Goal: Transaction & Acquisition: Subscribe to service/newsletter

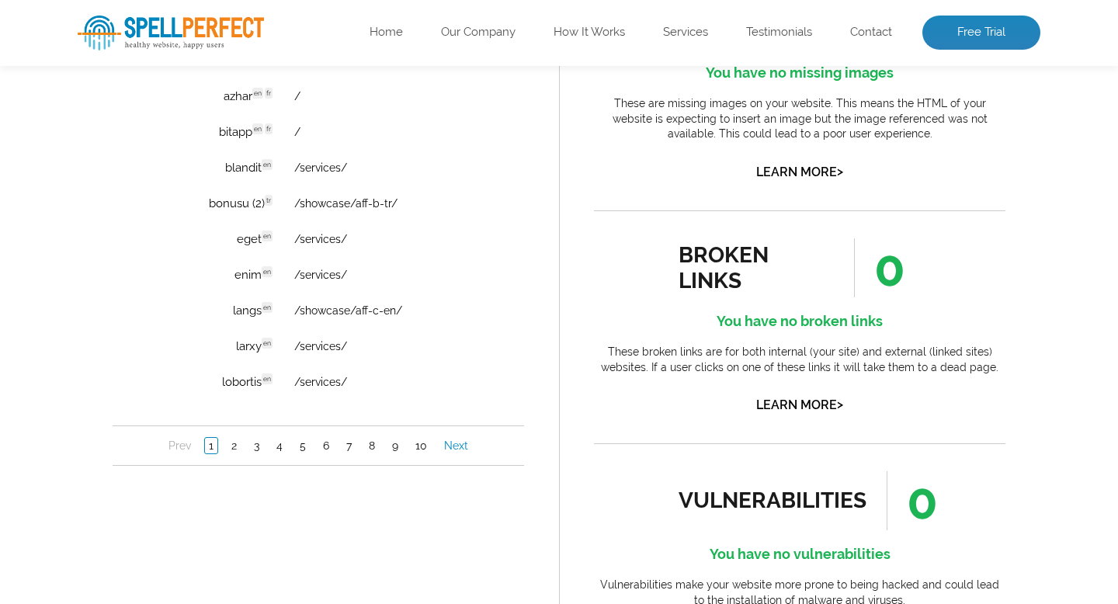
click at [464, 447] on link "Next" at bounding box center [456, 446] width 32 height 16
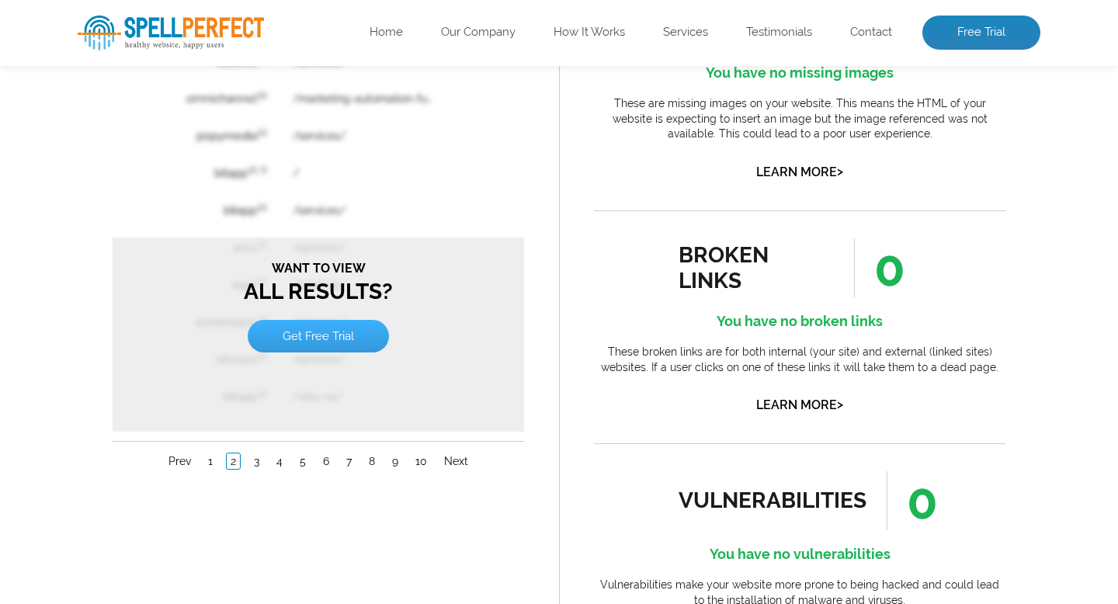
click at [324, 334] on link "Get Free Trial" at bounding box center [318, 336] width 141 height 33
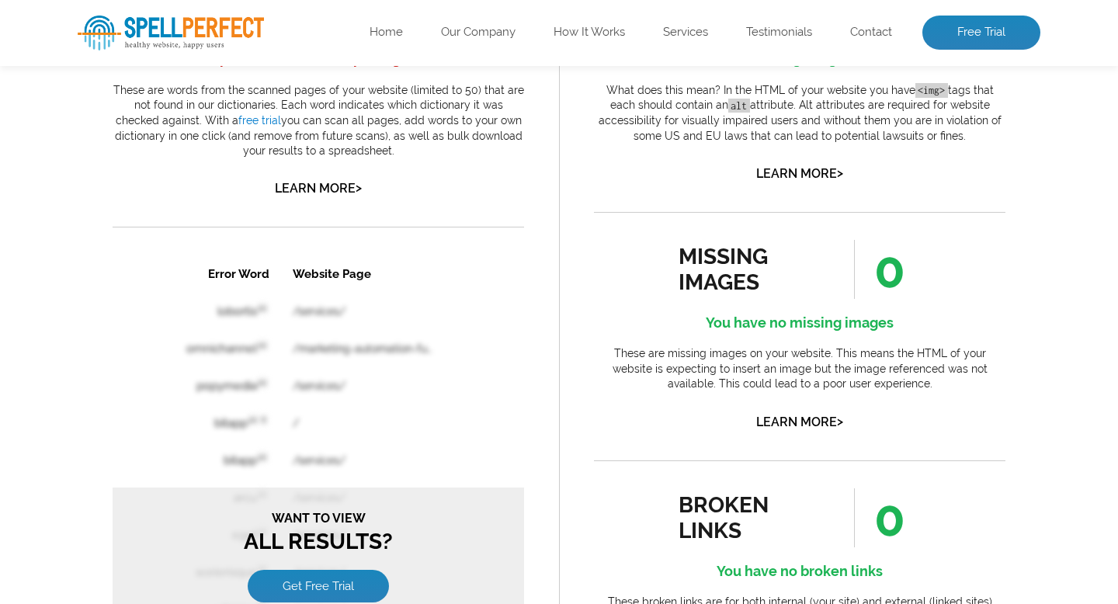
scroll to position [949, 0]
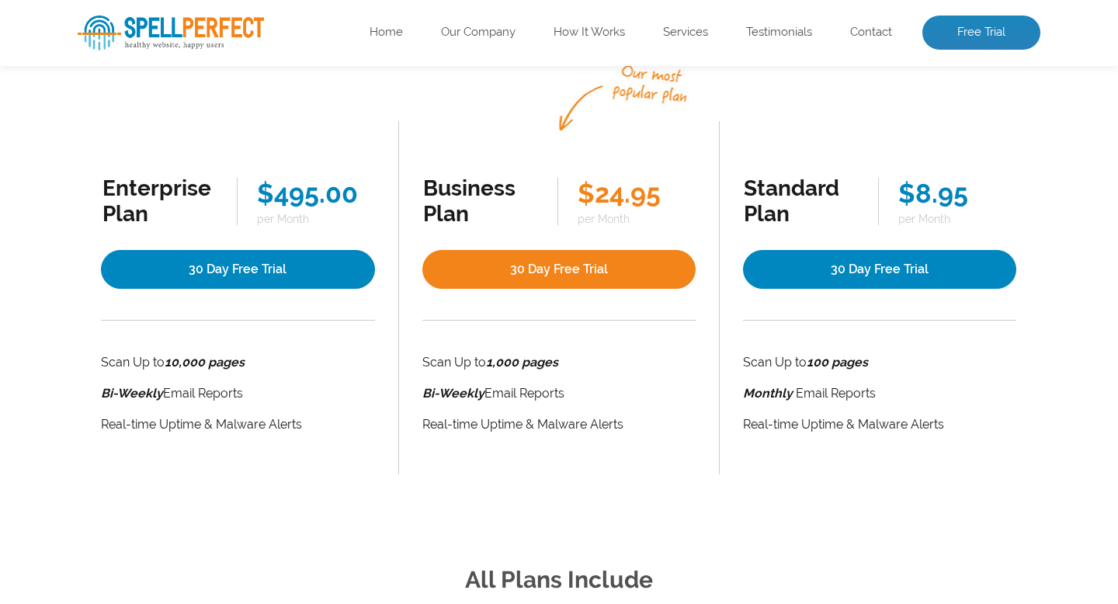
scroll to position [269, 0]
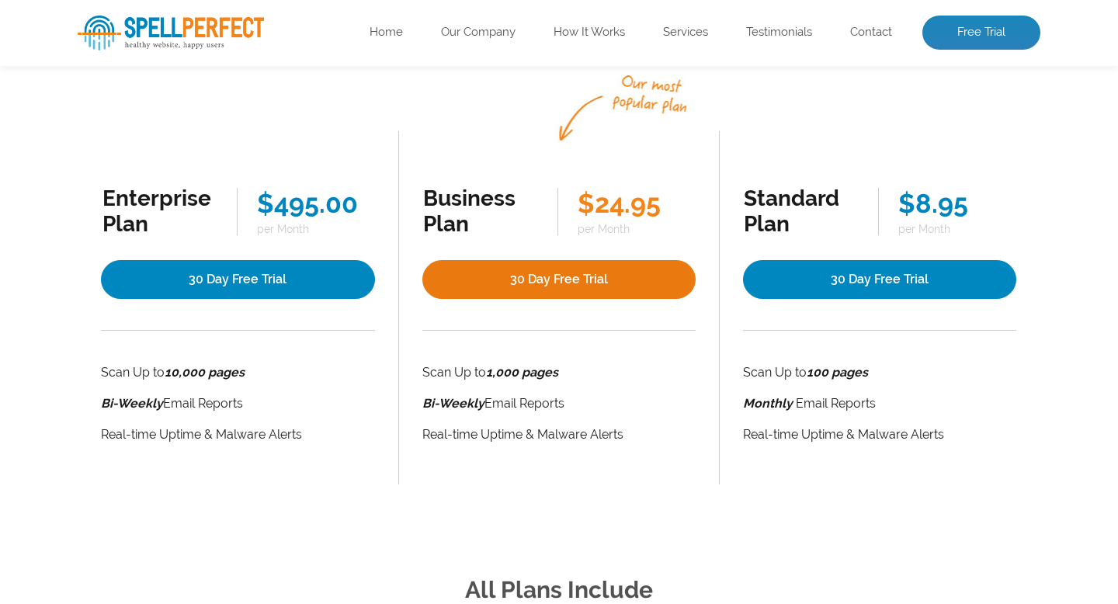
click at [550, 271] on link "30 Day Free Trial" at bounding box center [558, 279] width 273 height 39
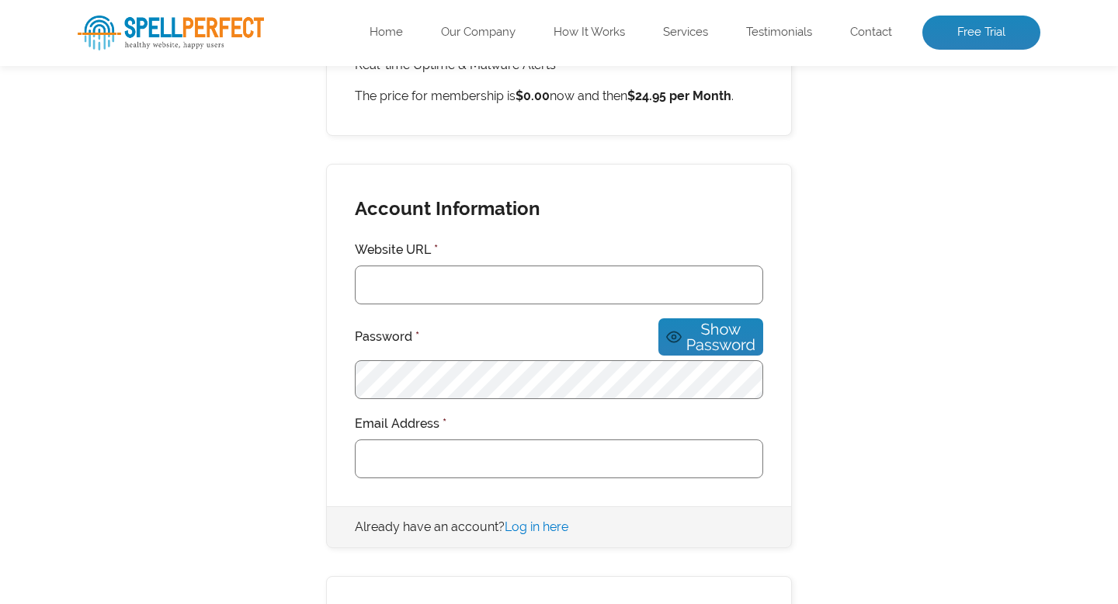
scroll to position [388, 0]
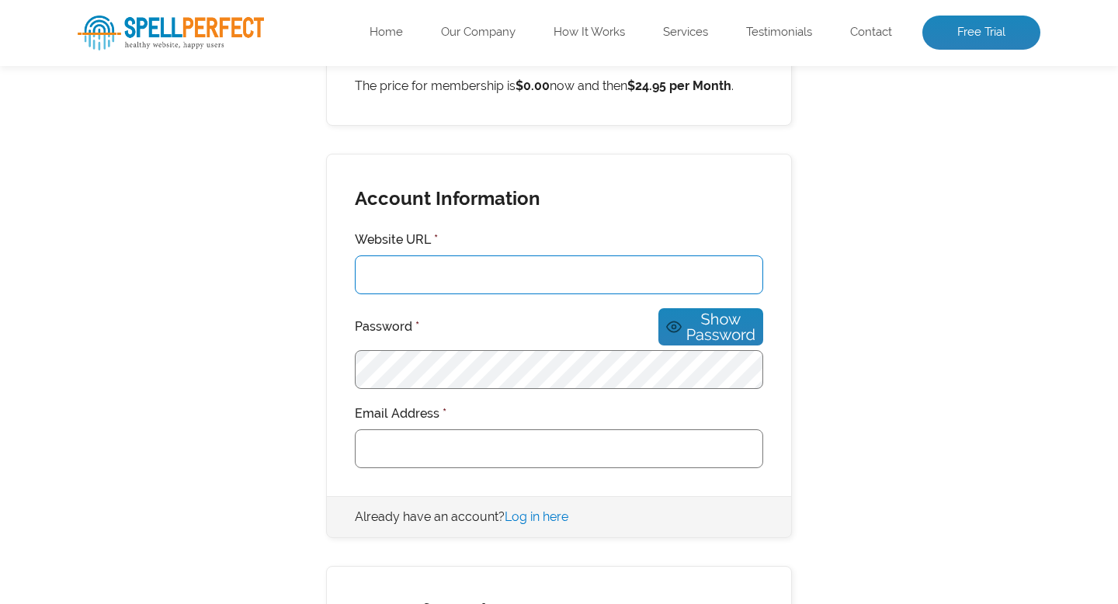
click at [512, 270] on input "Website URL *" at bounding box center [559, 274] width 408 height 39
click at [520, 279] on input "wisebusinesss" at bounding box center [559, 274] width 408 height 39
type input "wisebusinesss.NET"
click at [489, 432] on input "Email Address *" at bounding box center [559, 448] width 408 height 39
click at [473, 430] on input "Email Address *" at bounding box center [559, 448] width 408 height 39
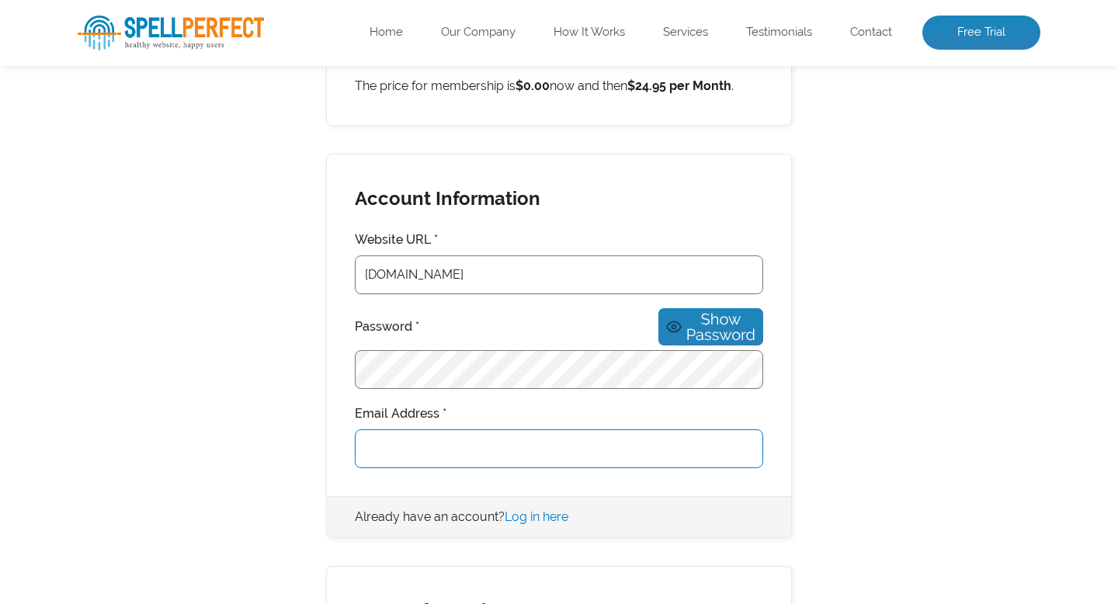
click at [457, 435] on input "Email Address *" at bounding box center [559, 448] width 408 height 39
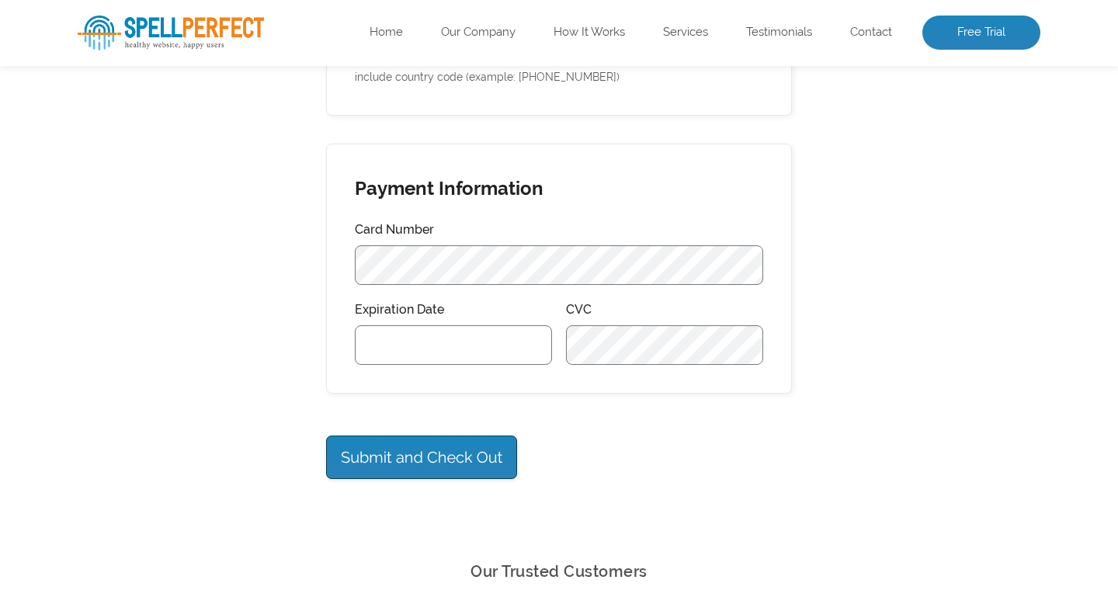
scroll to position [1064, 0]
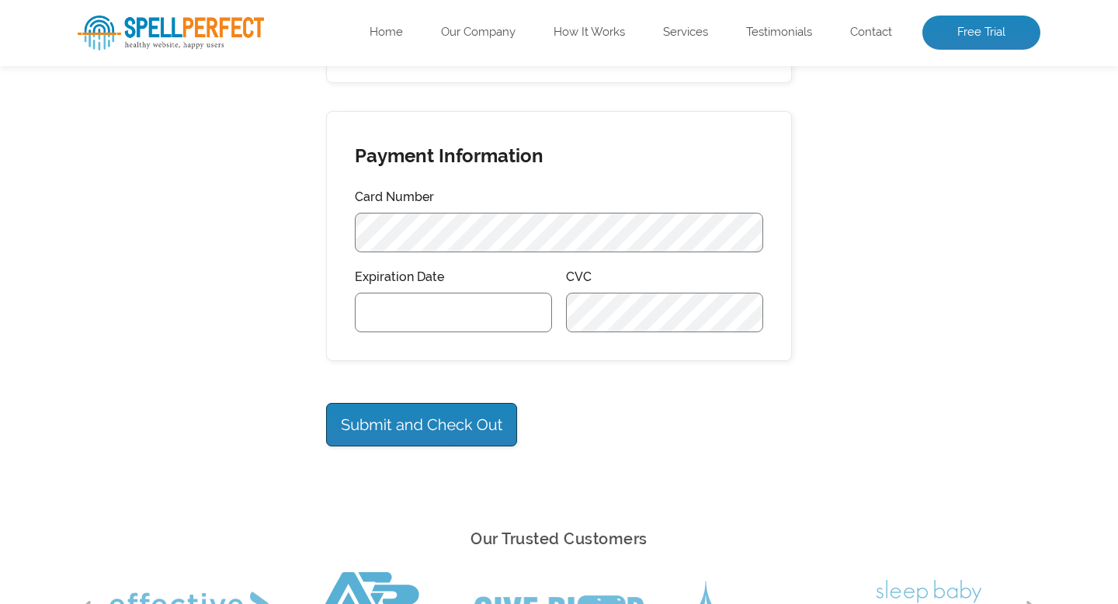
type input "[DOMAIN_NAME][EMAIL_ADDRESS][DOMAIN_NAME]"
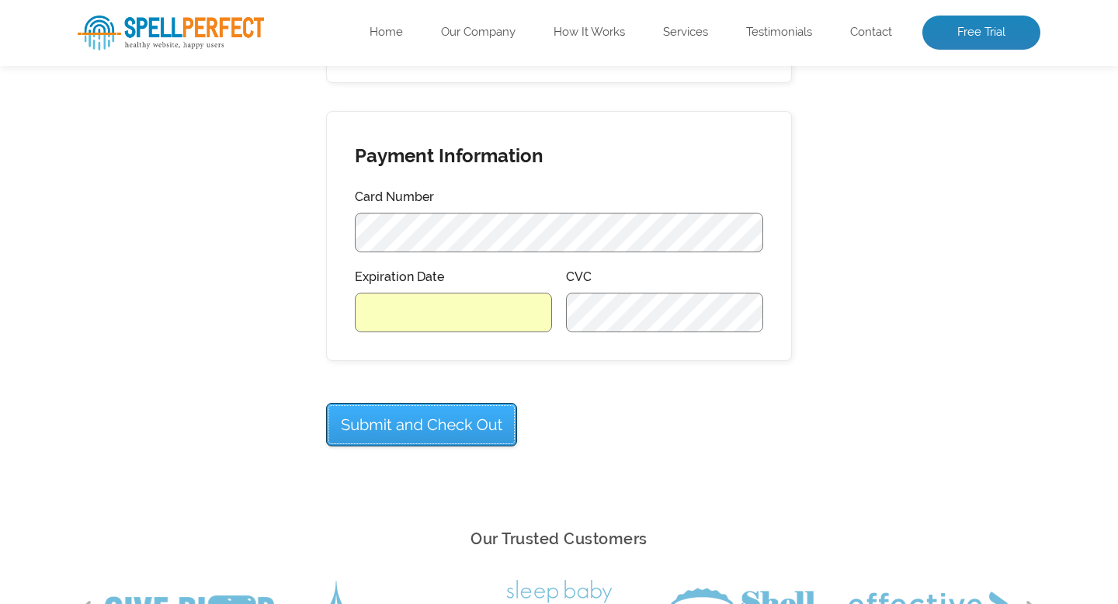
click at [426, 409] on input "Submit and Check Out" at bounding box center [421, 424] width 191 height 43
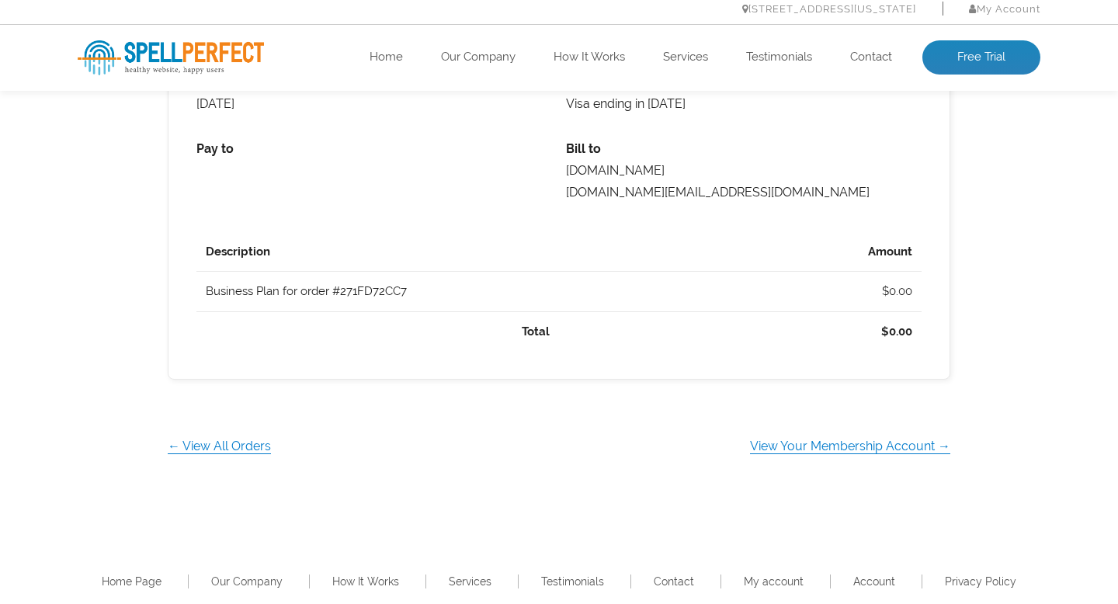
scroll to position [693, 0]
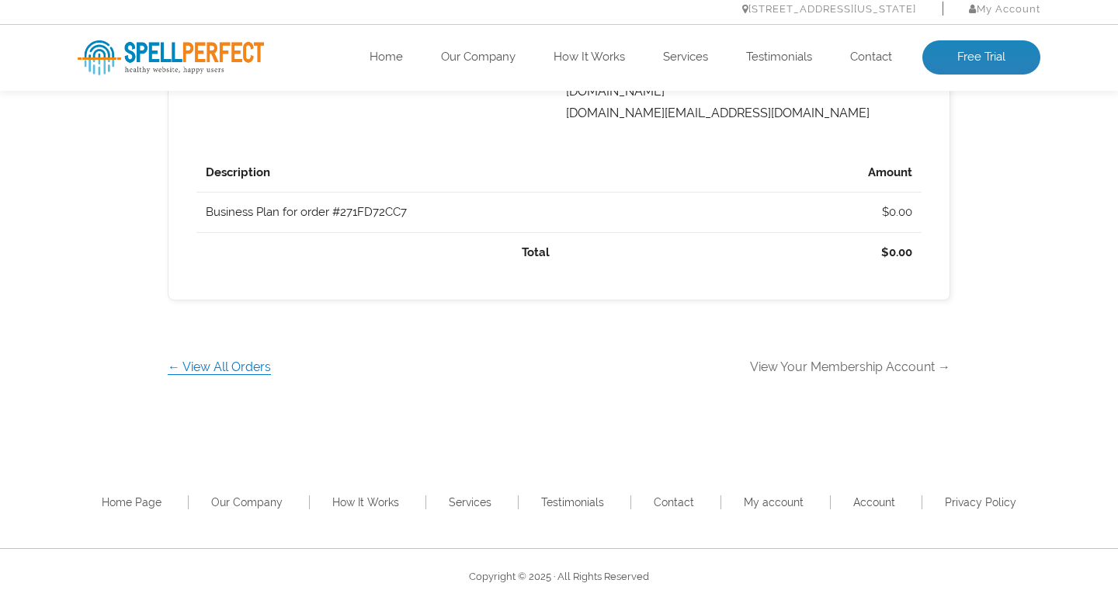
click at [808, 366] on link "View Your Membership Account →" at bounding box center [850, 366] width 200 height 15
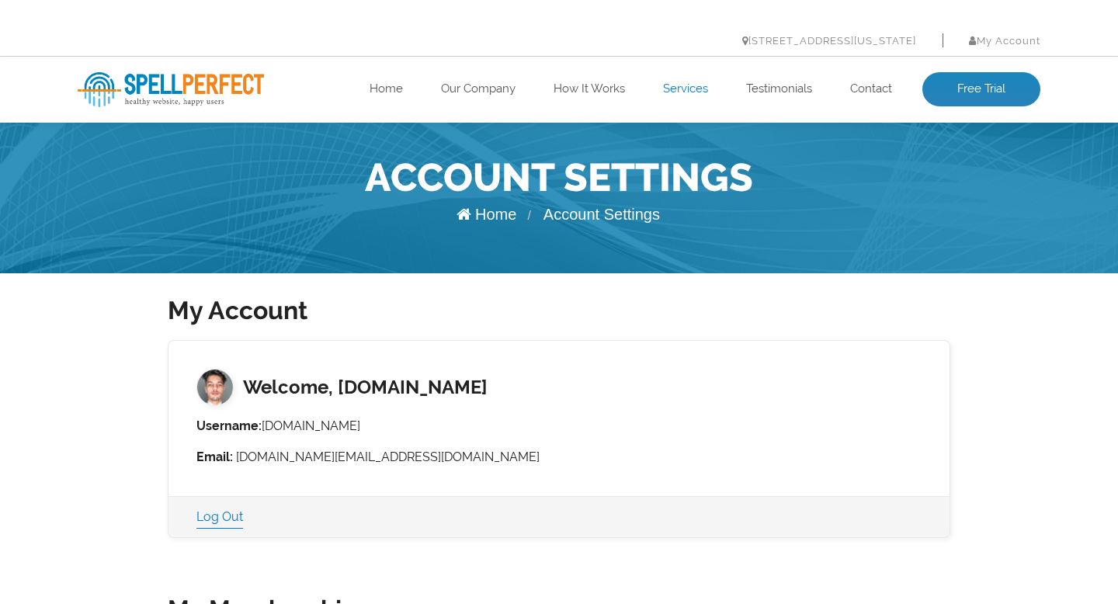
click at [667, 95] on link "Services" at bounding box center [685, 90] width 45 height 16
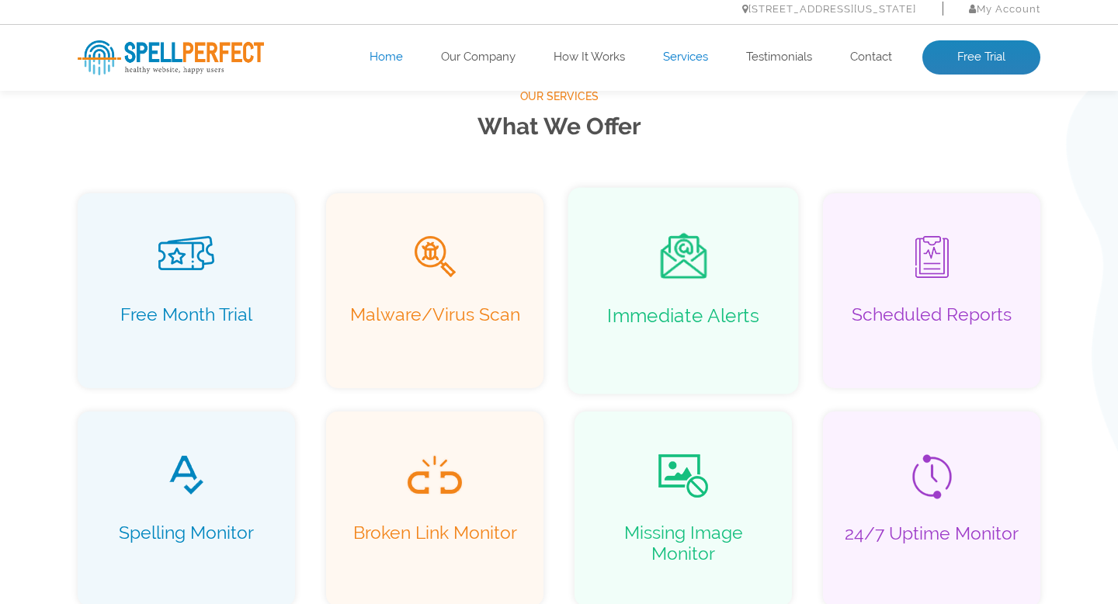
scroll to position [1037, 0]
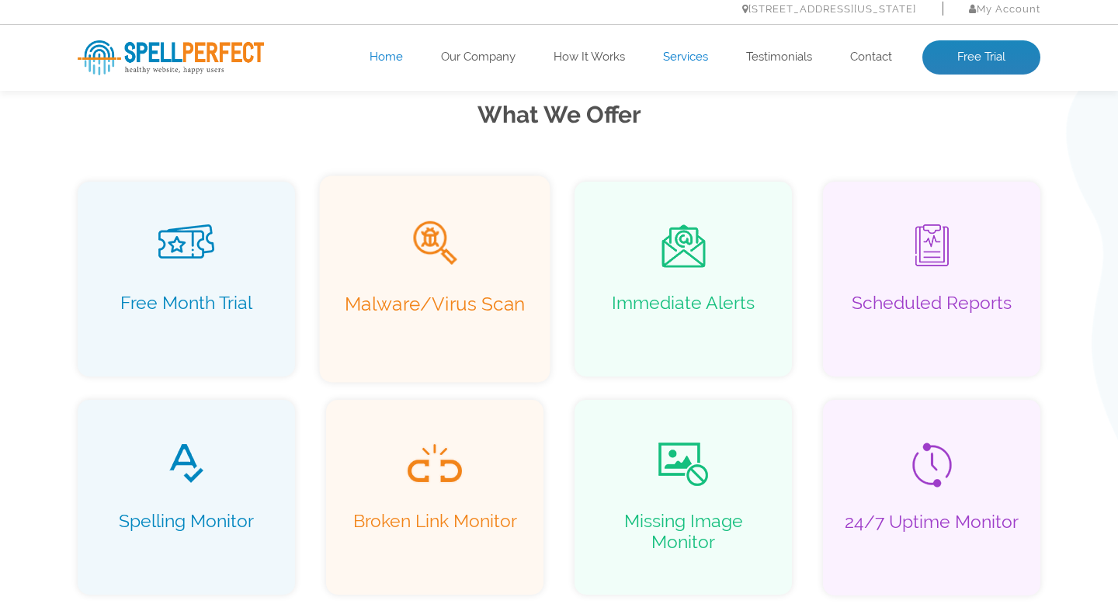
click at [436, 285] on div "Malware/Virus Scan" at bounding box center [435, 278] width 231 height 206
click at [435, 216] on div "Malware/Virus Scan" at bounding box center [435, 278] width 231 height 206
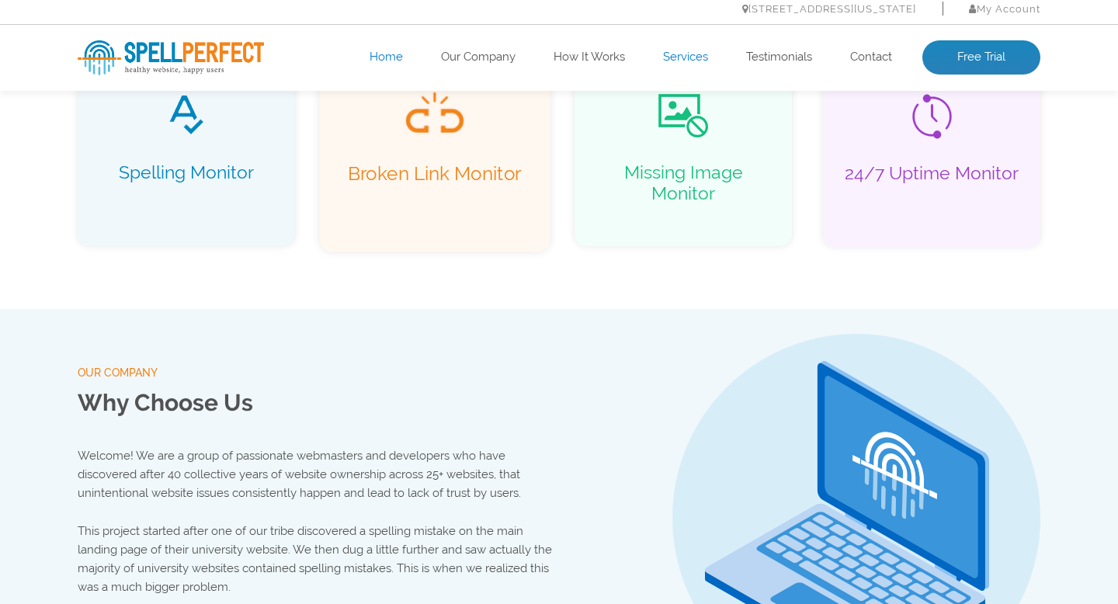
scroll to position [1416, 0]
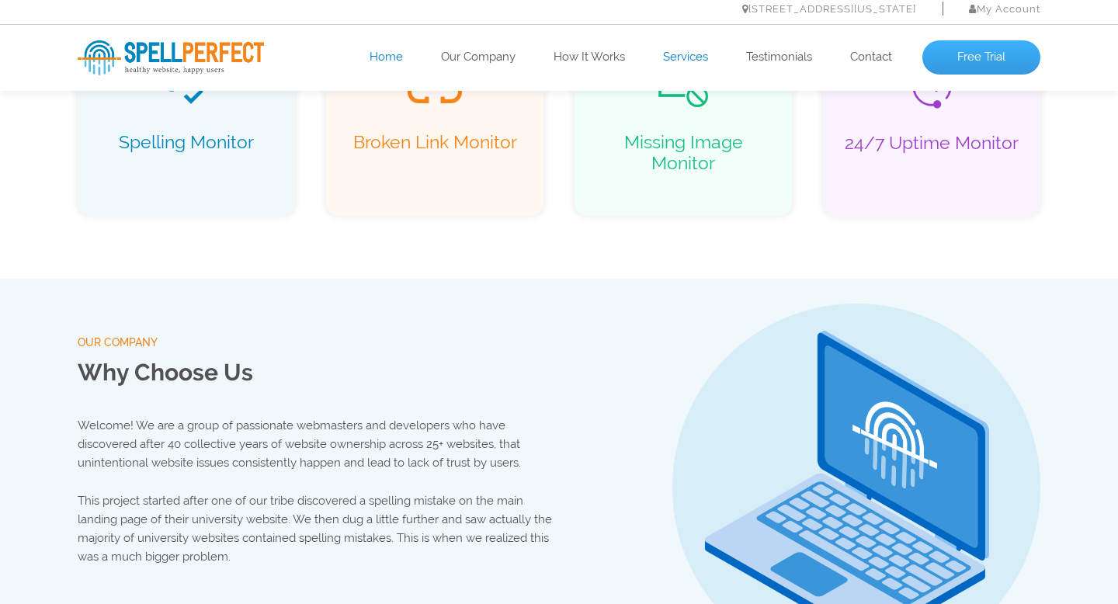
click at [984, 58] on link "Free Trial" at bounding box center [981, 57] width 118 height 34
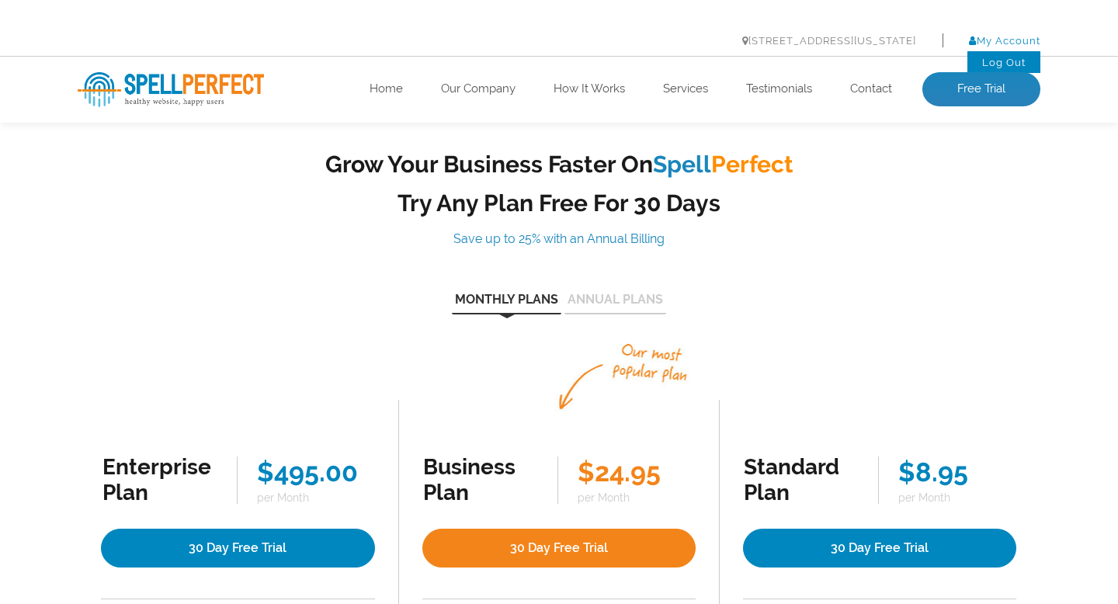
click at [995, 36] on link "My Account" at bounding box center [1004, 41] width 71 height 12
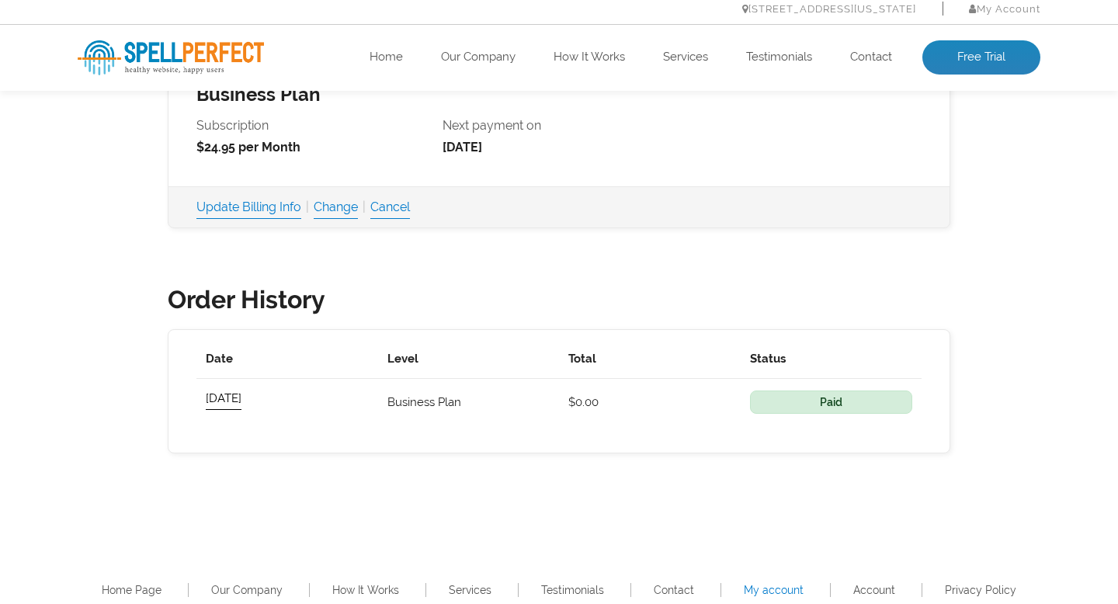
scroll to position [672, 0]
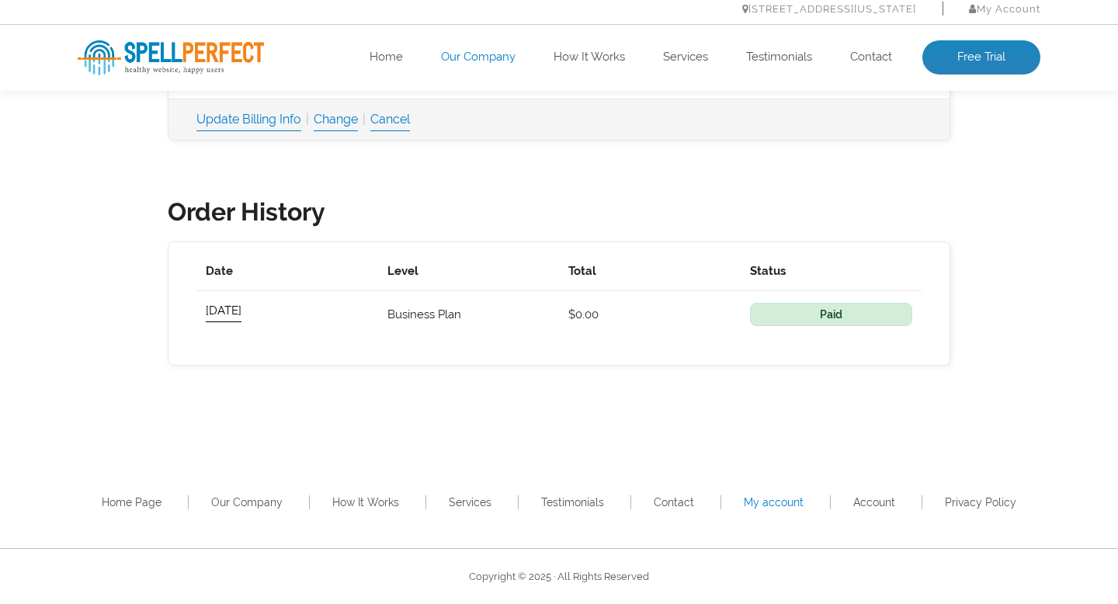
click at [475, 57] on link "Our Company" at bounding box center [478, 58] width 75 height 16
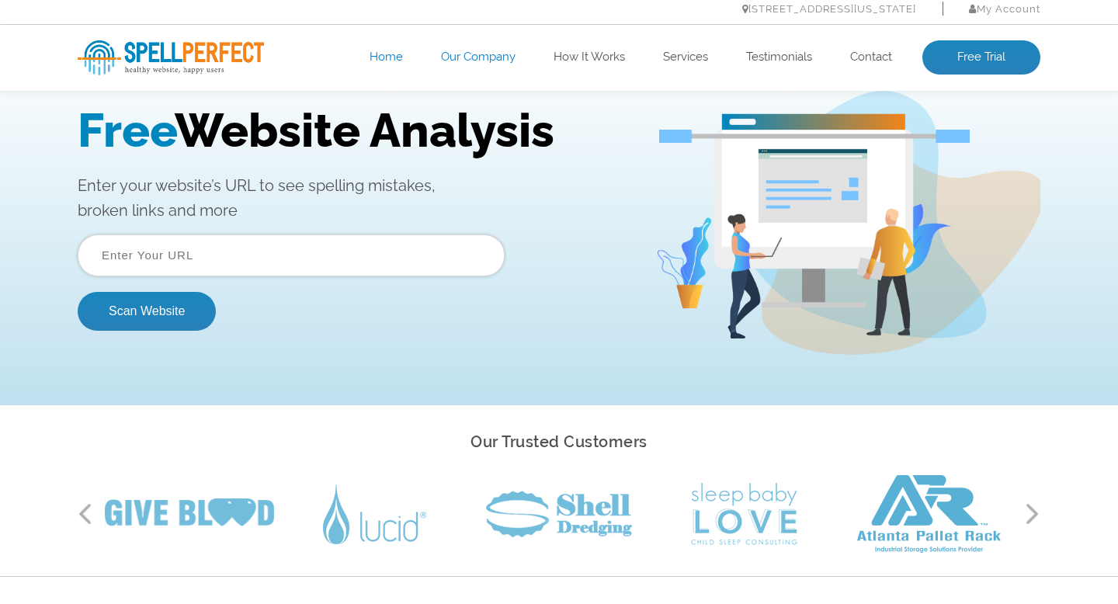
scroll to position [63, 0]
click at [293, 264] on input "text" at bounding box center [291, 256] width 427 height 42
type input "[URL][DOMAIN_NAME]"
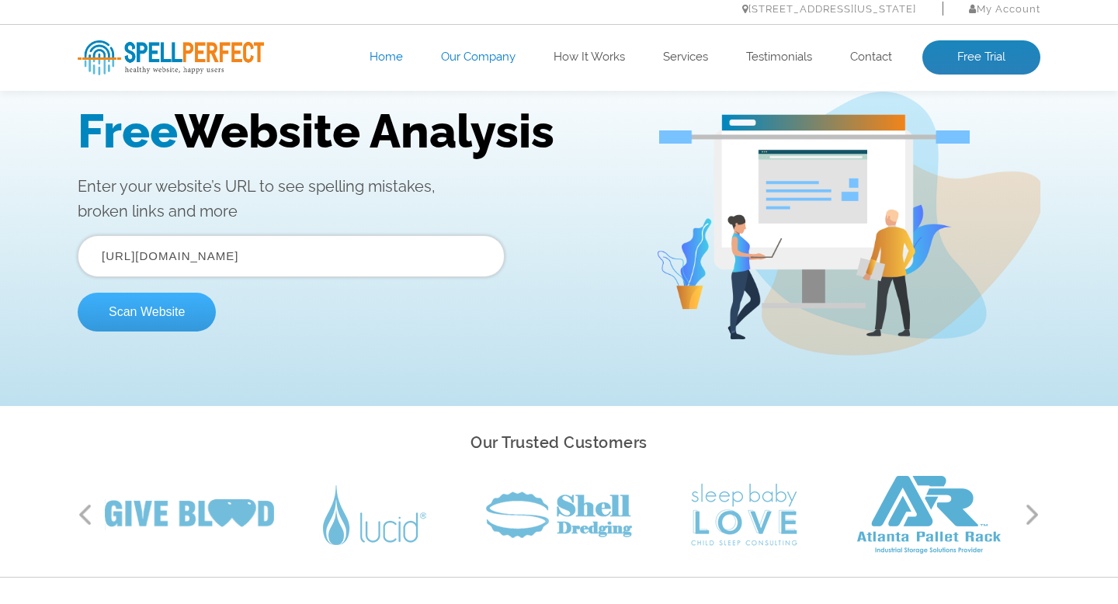
click at [151, 317] on button "Scan Website" at bounding box center [147, 312] width 138 height 39
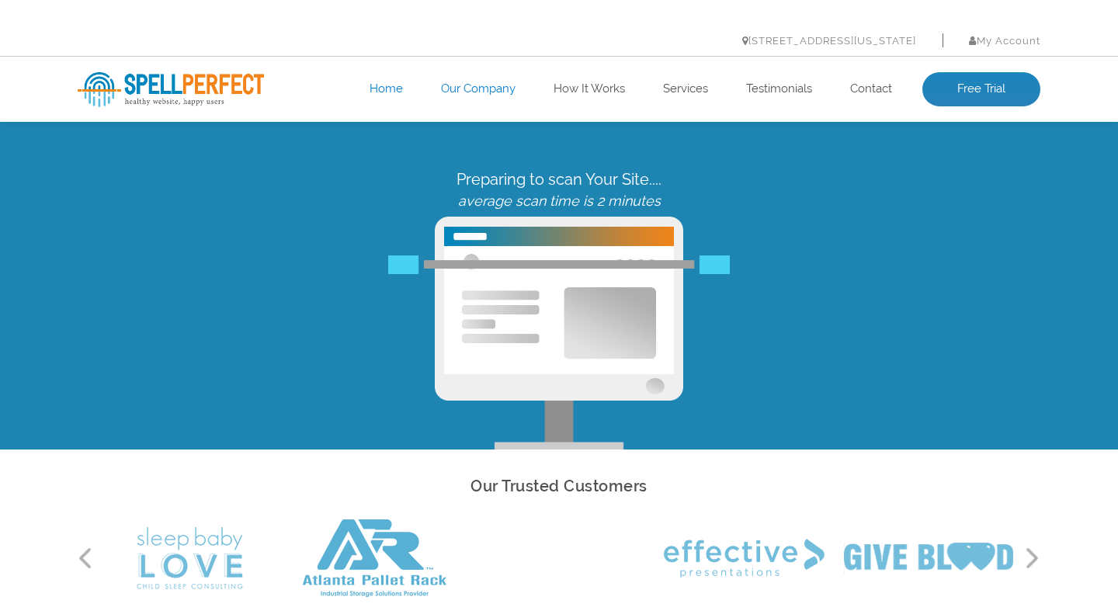
scroll to position [23, 0]
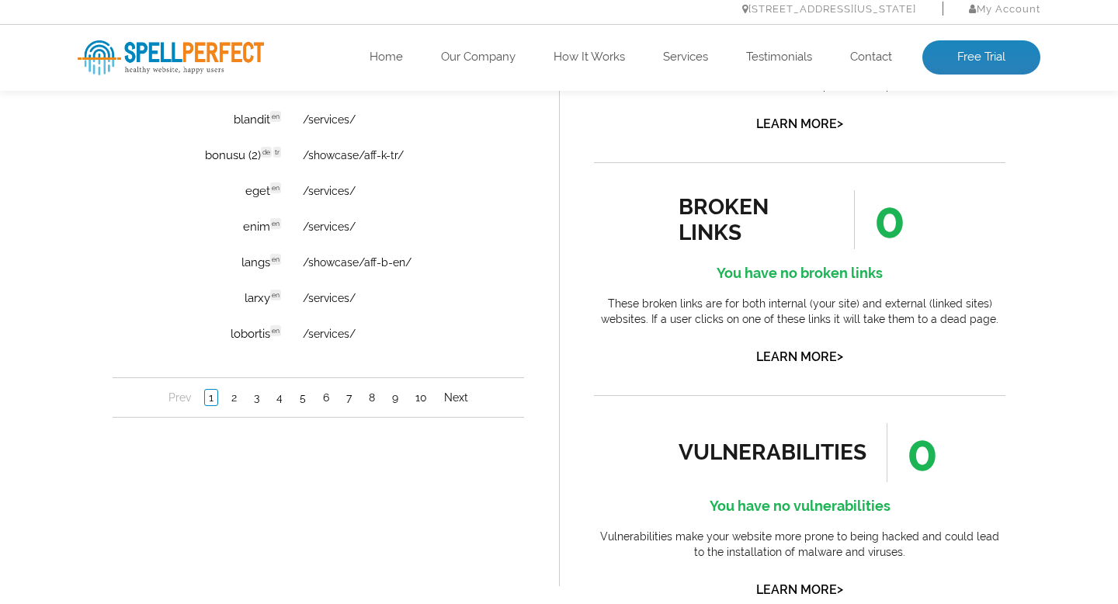
scroll to position [1315, 0]
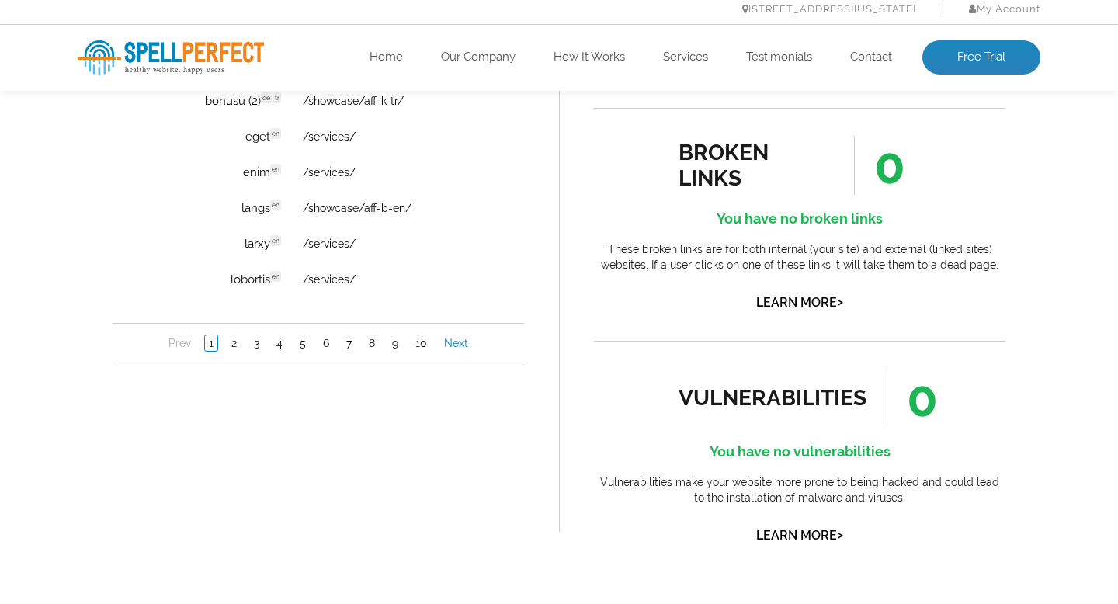
click at [467, 349] on link "Next" at bounding box center [456, 344] width 32 height 16
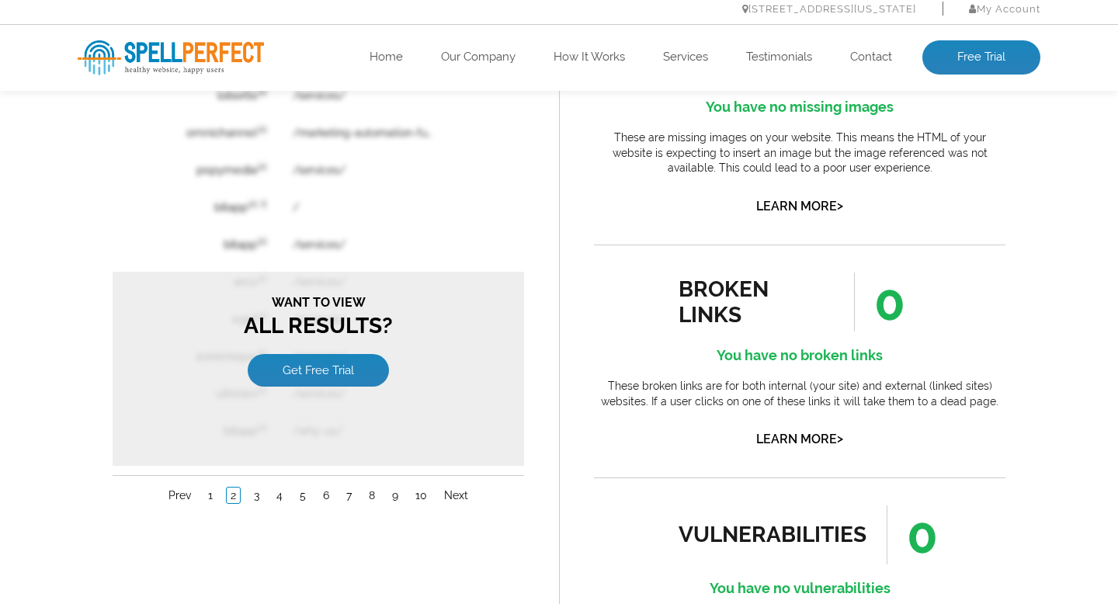
scroll to position [1176, 0]
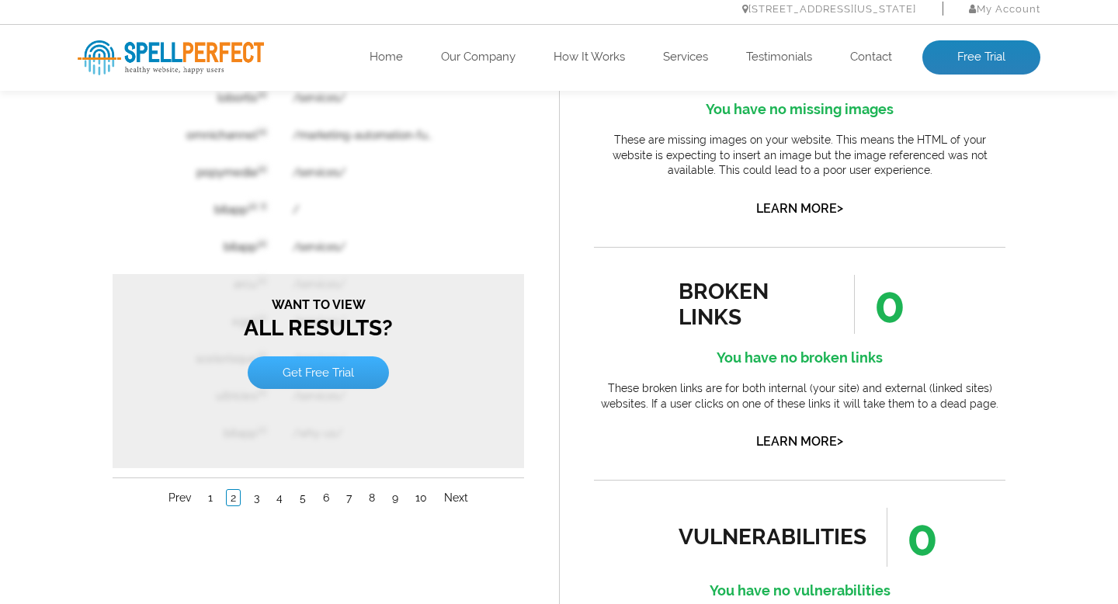
click at [317, 373] on link "Get Free Trial" at bounding box center [318, 372] width 141 height 33
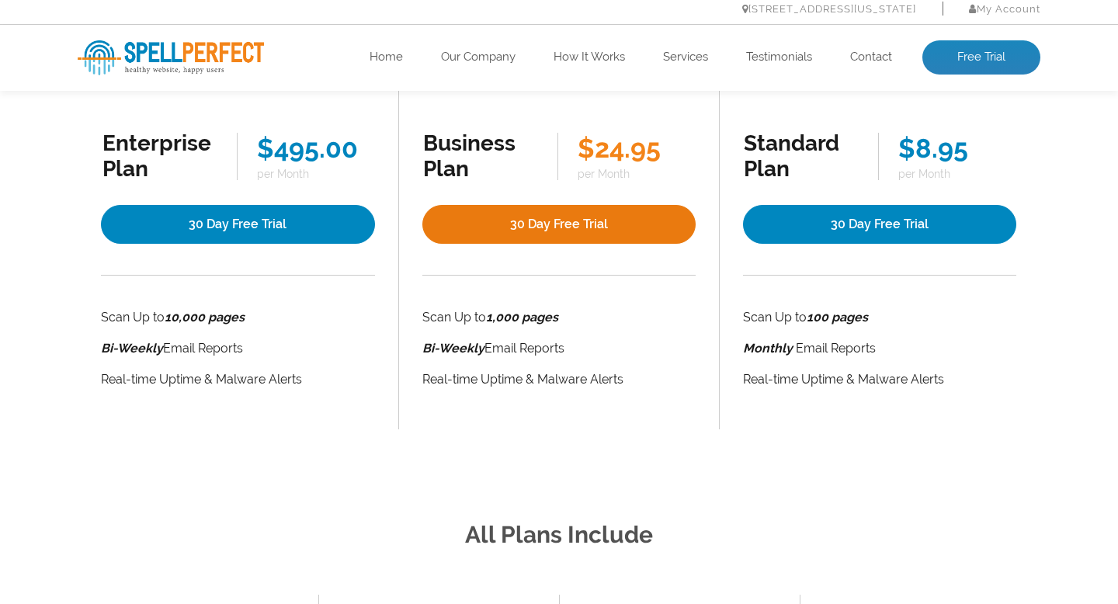
scroll to position [408, 0]
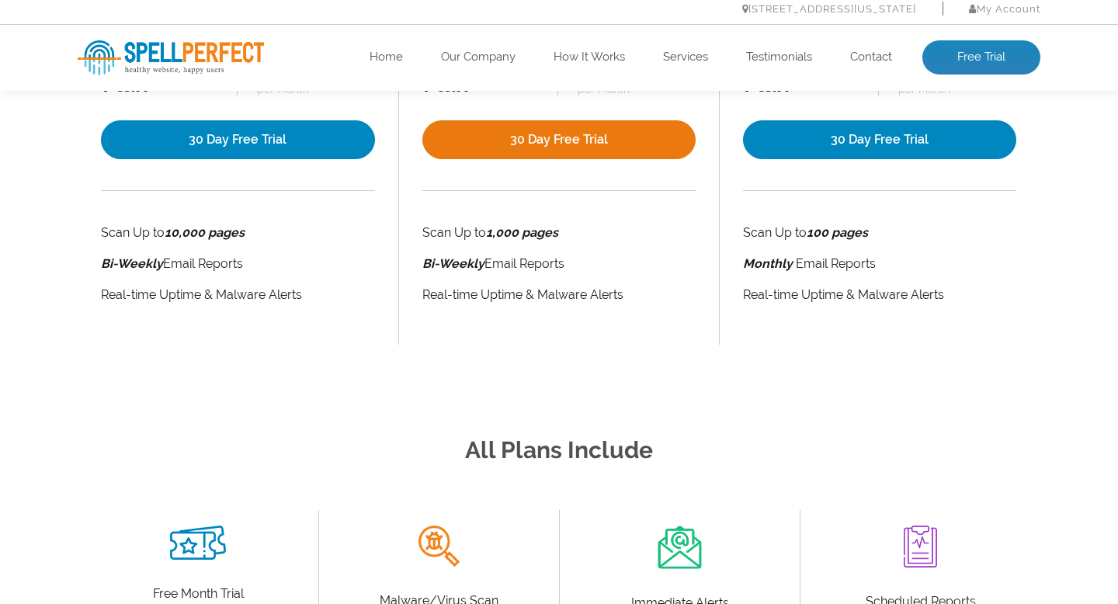
click at [558, 146] on link "30 Day Free Trial" at bounding box center [558, 139] width 273 height 39
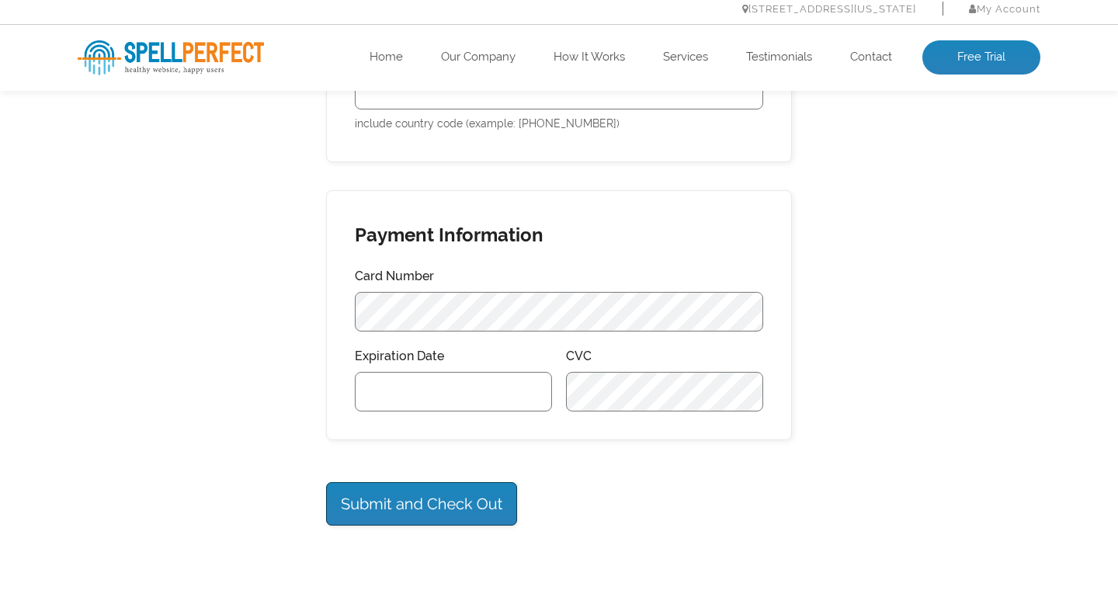
scroll to position [749, 0]
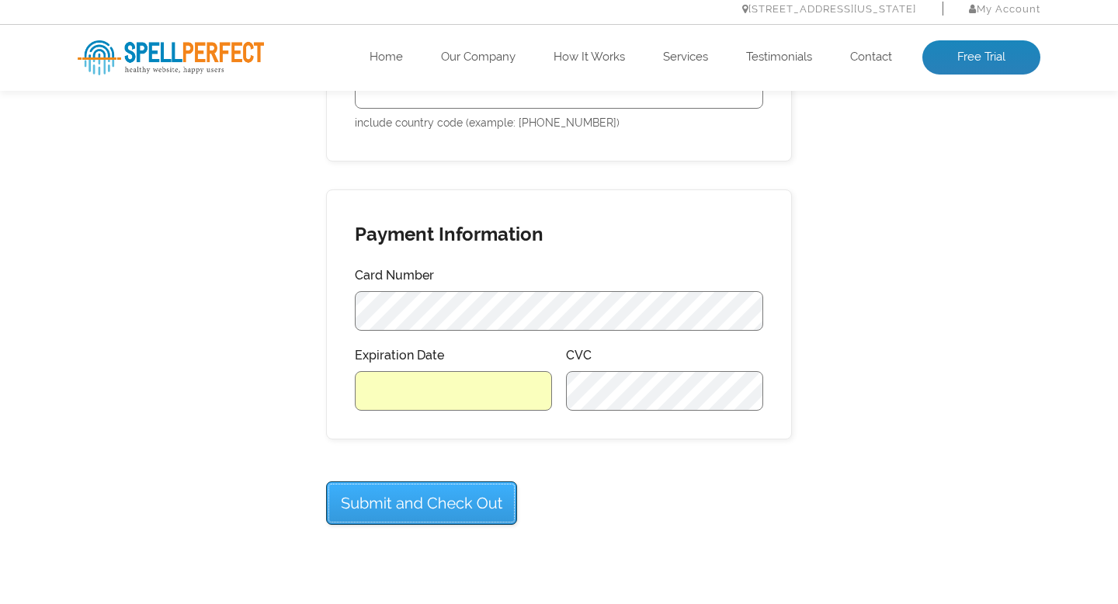
click at [456, 496] on input "Submit and Check Out" at bounding box center [421, 502] width 191 height 43
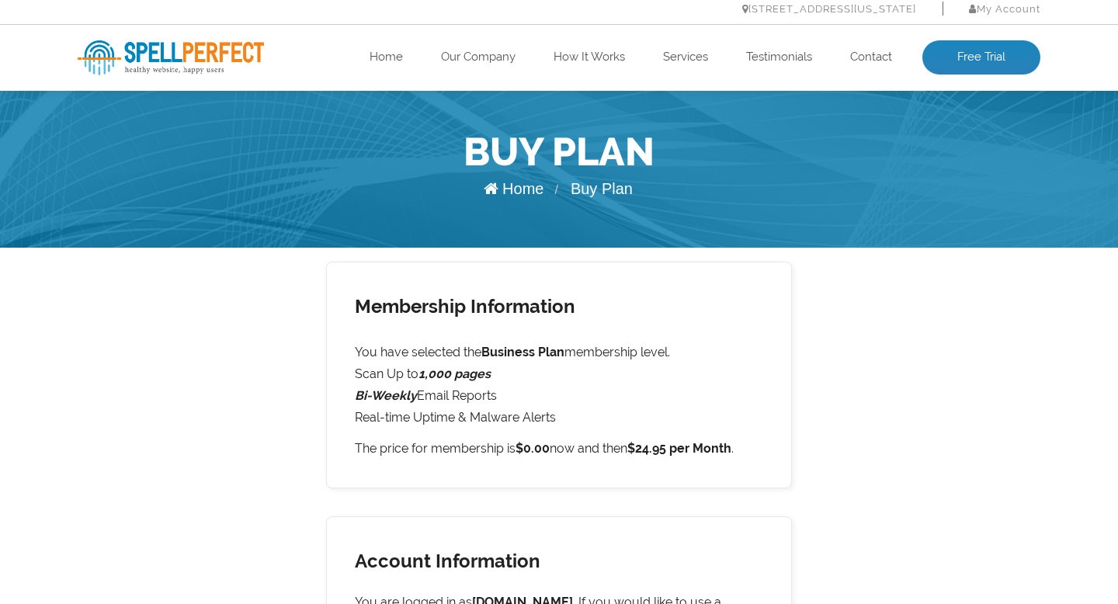
scroll to position [0, 0]
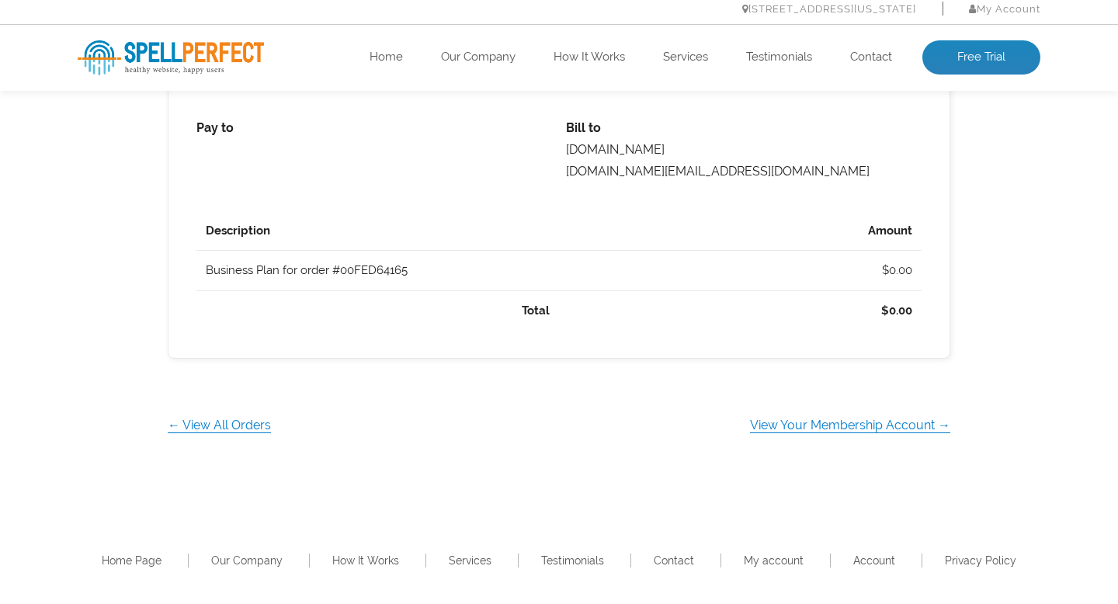
scroll to position [619, 0]
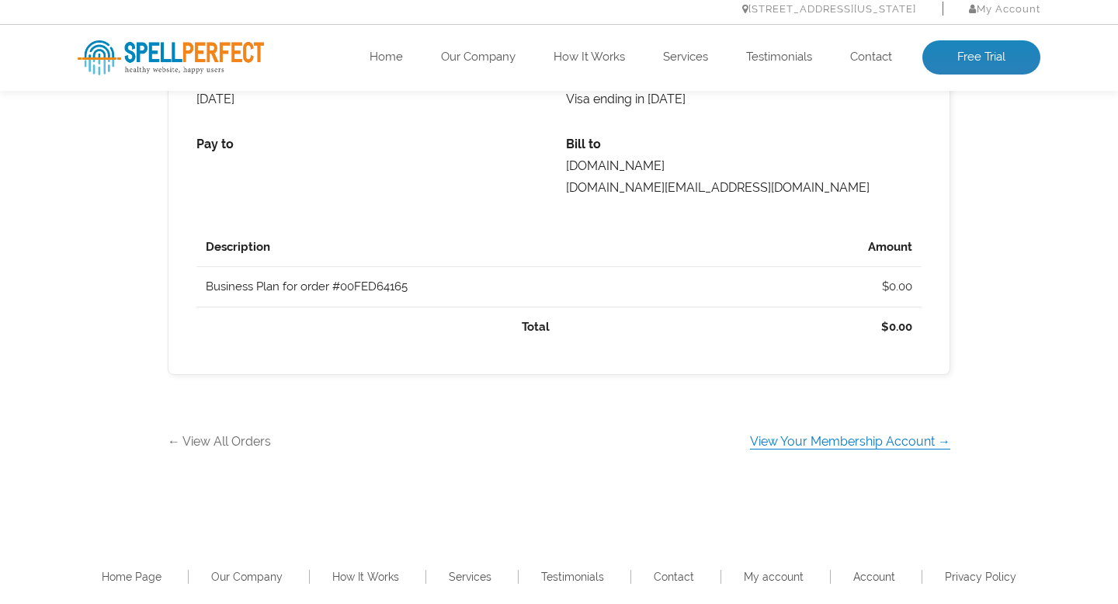
click at [234, 442] on link "← View All Orders" at bounding box center [219, 441] width 103 height 15
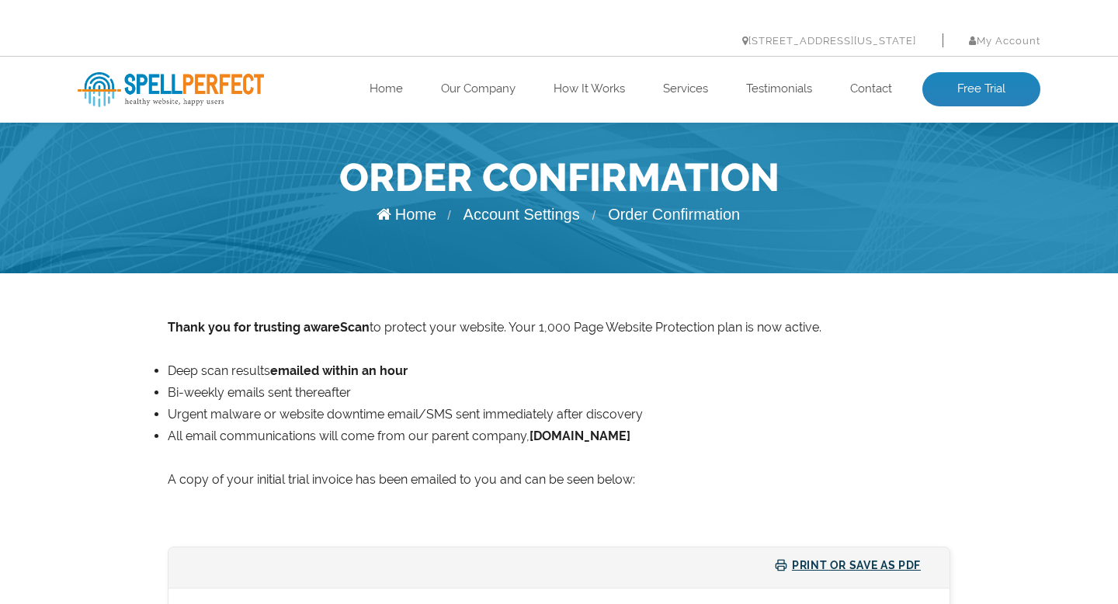
scroll to position [590, 0]
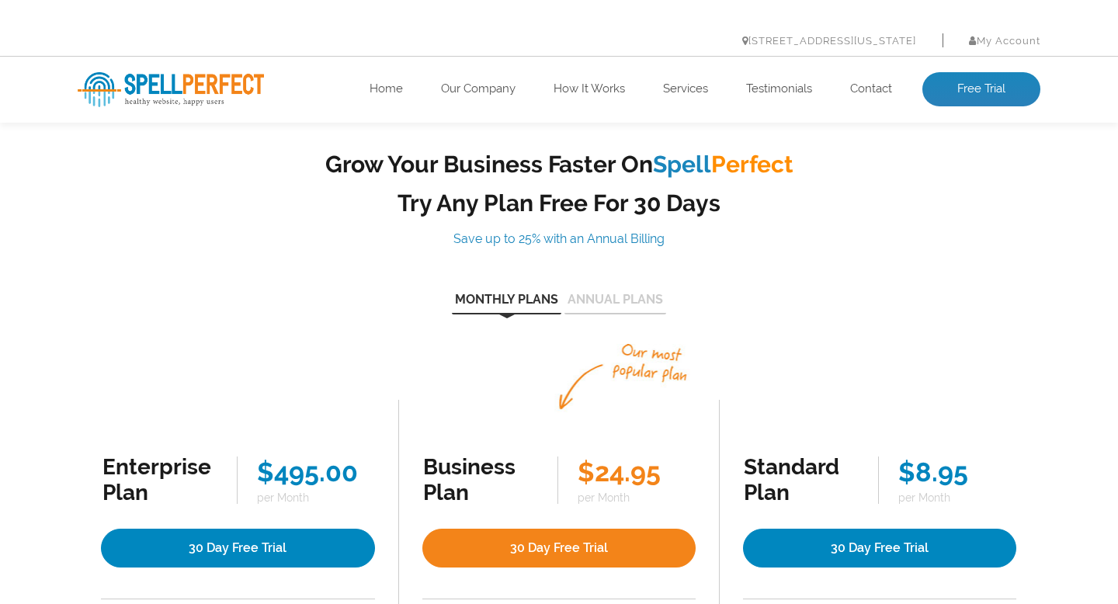
scroll to position [408, 0]
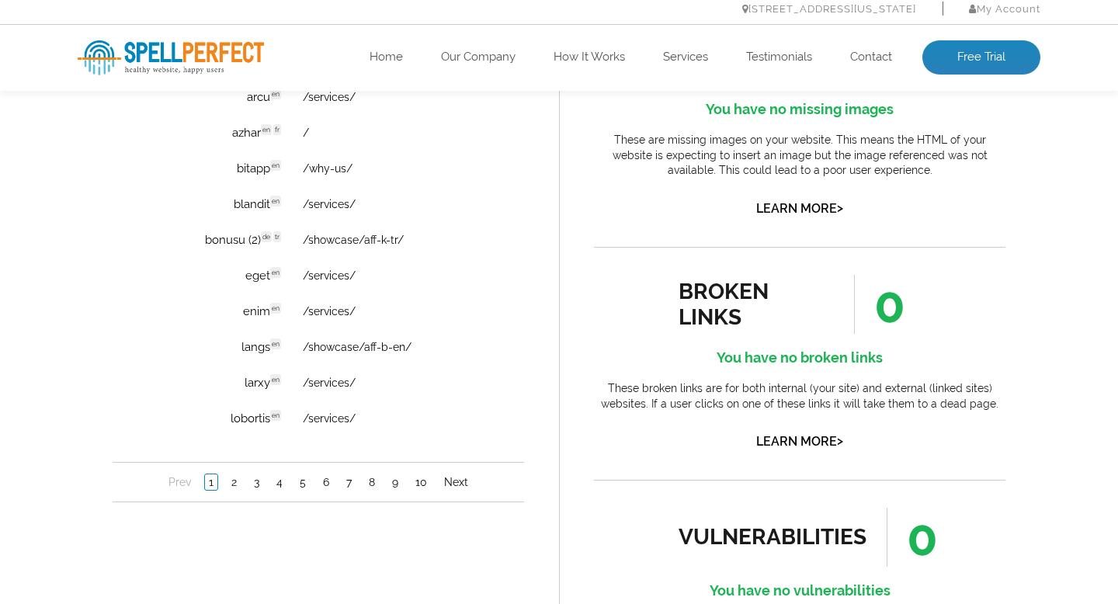
scroll to position [1165, 0]
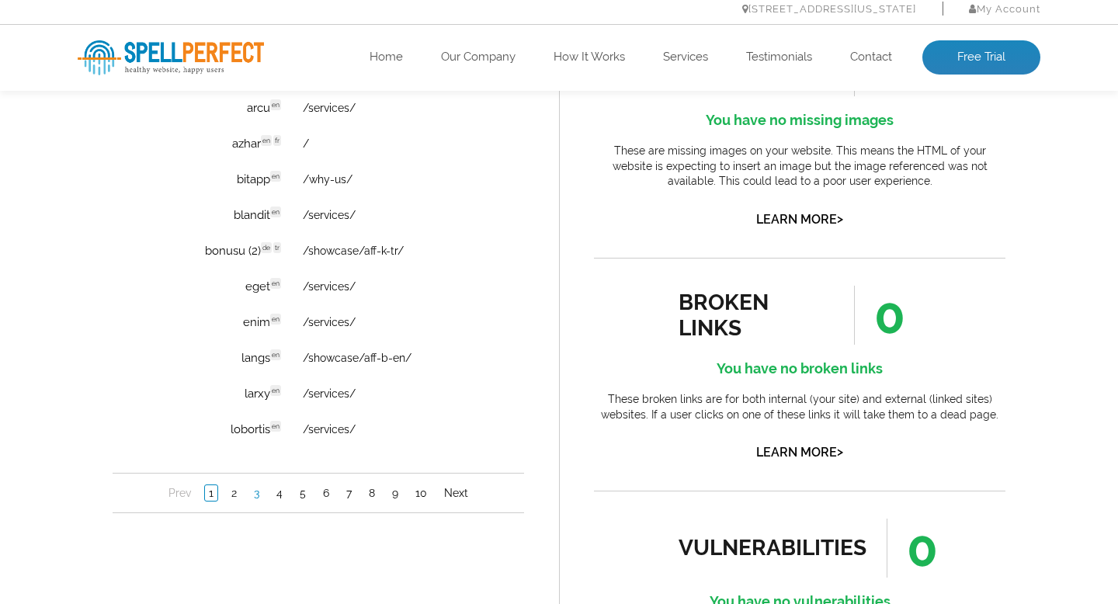
click at [260, 497] on link "3" at bounding box center [256, 493] width 13 height 16
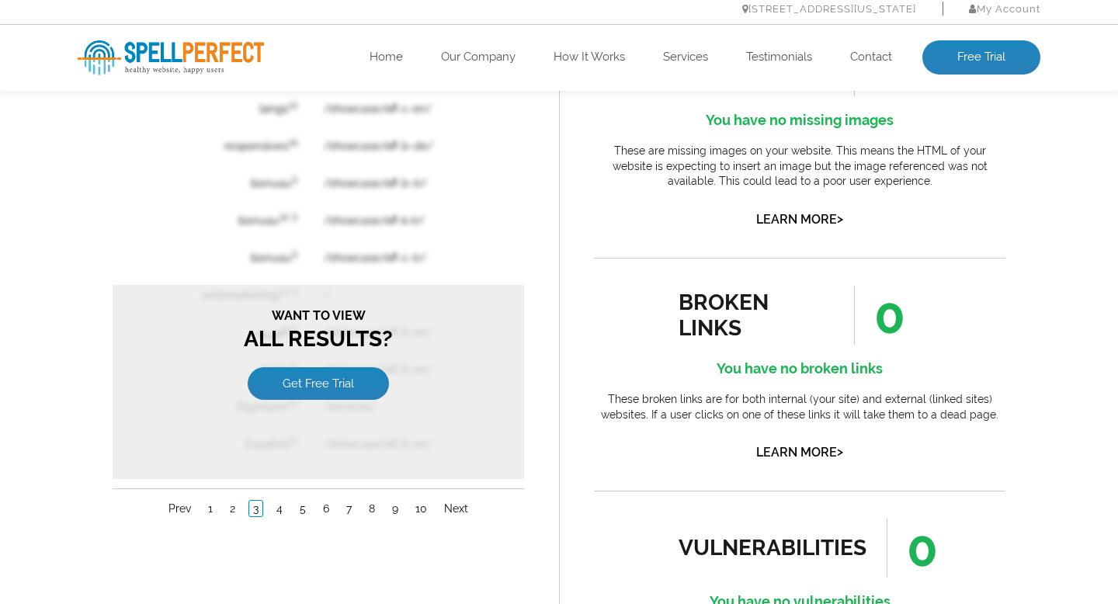
scroll to position [0, 0]
click at [413, 258] on table "Error Word Website Page langs en /showcase/aff-c-en/ responsives de /showcase/a…" at bounding box center [318, 257] width 334 height 411
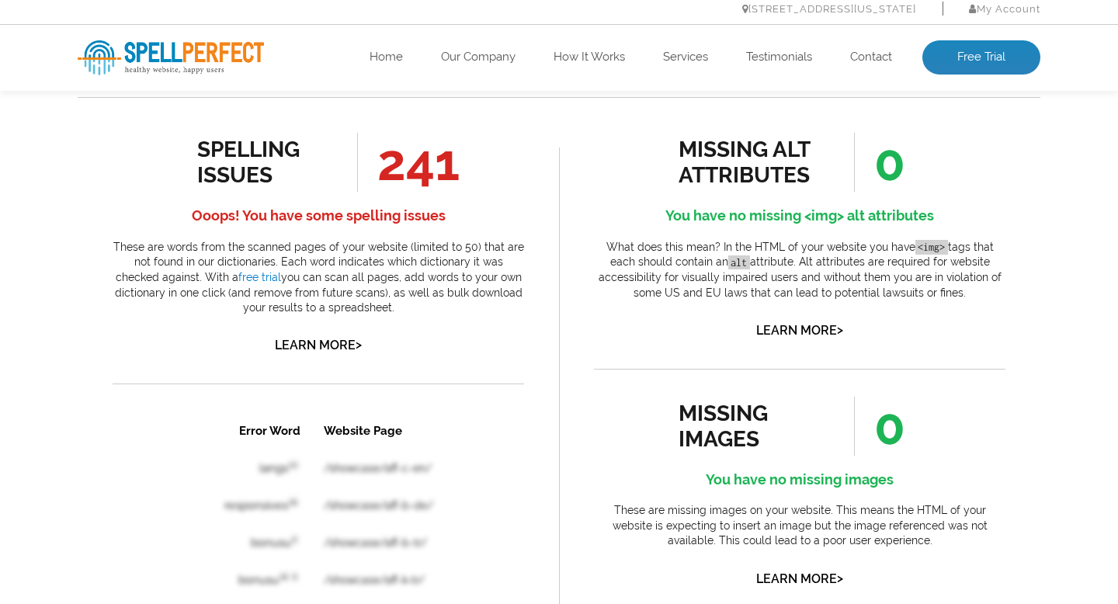
scroll to position [812, 0]
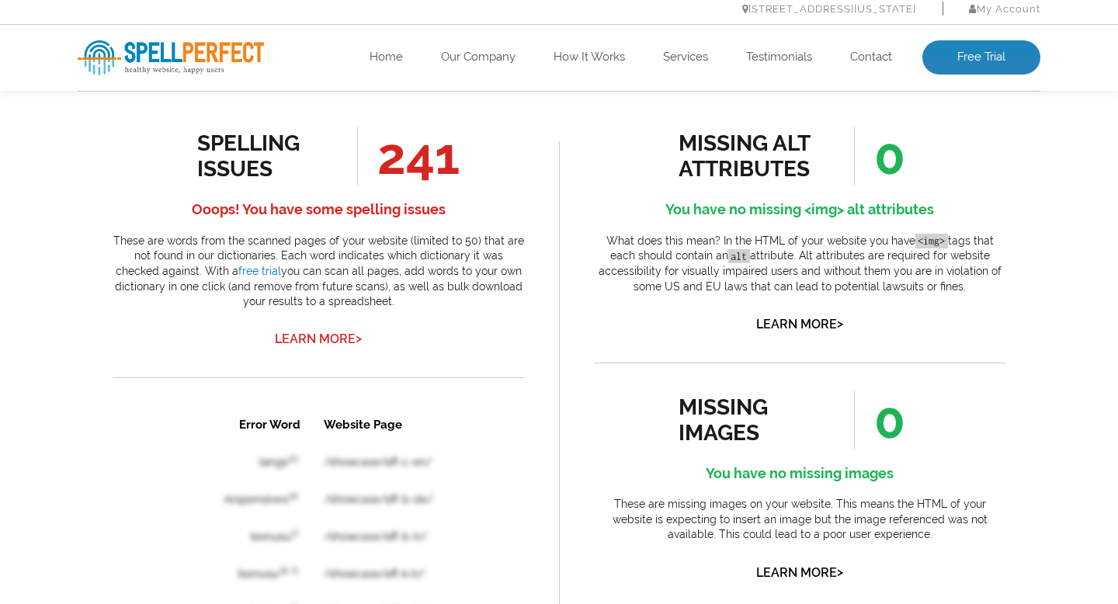
click at [310, 343] on link "Learn More >" at bounding box center [318, 338] width 87 height 15
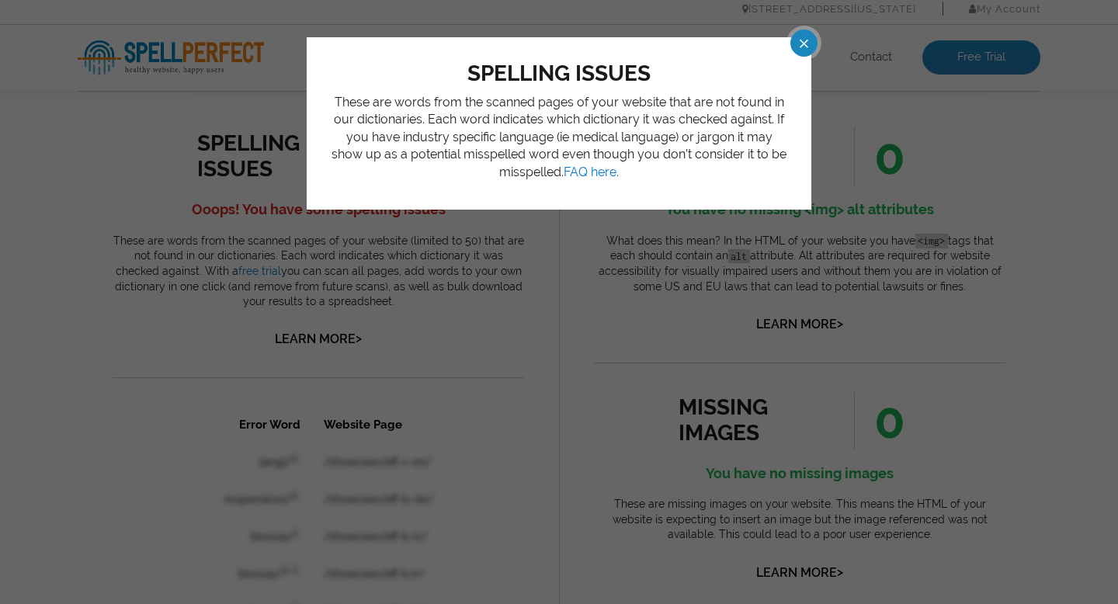
click at [802, 41] on span at bounding box center [789, 42] width 27 height 27
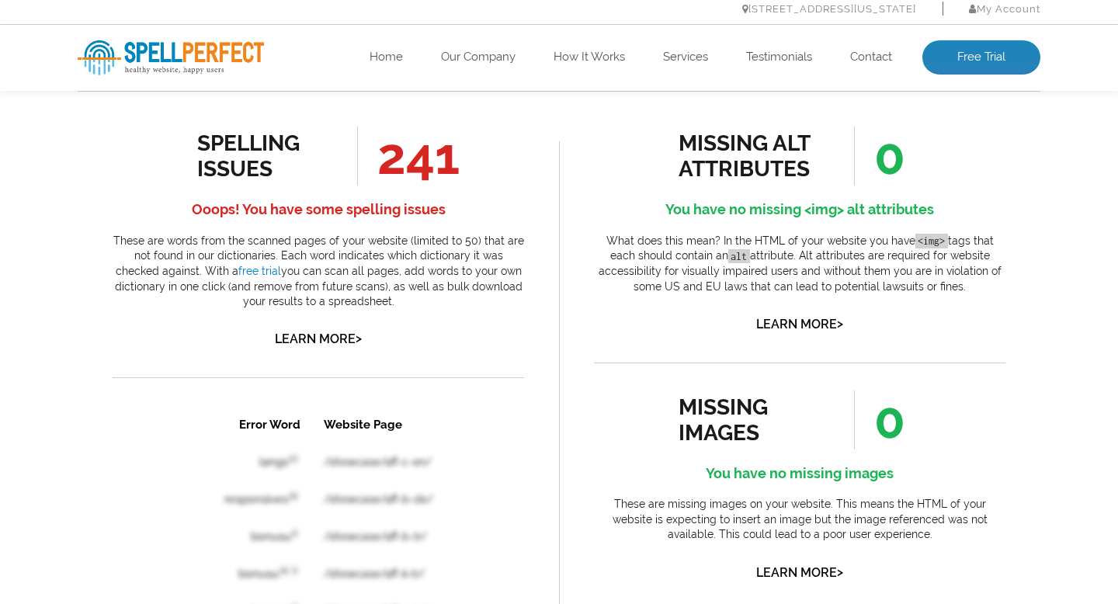
click at [994, 75] on div "healthy website. happy users. Home Our Company How It Works Services Testimonia…" at bounding box center [559, 58] width 1118 height 66
click at [982, 56] on link "Free Trial" at bounding box center [981, 57] width 118 height 34
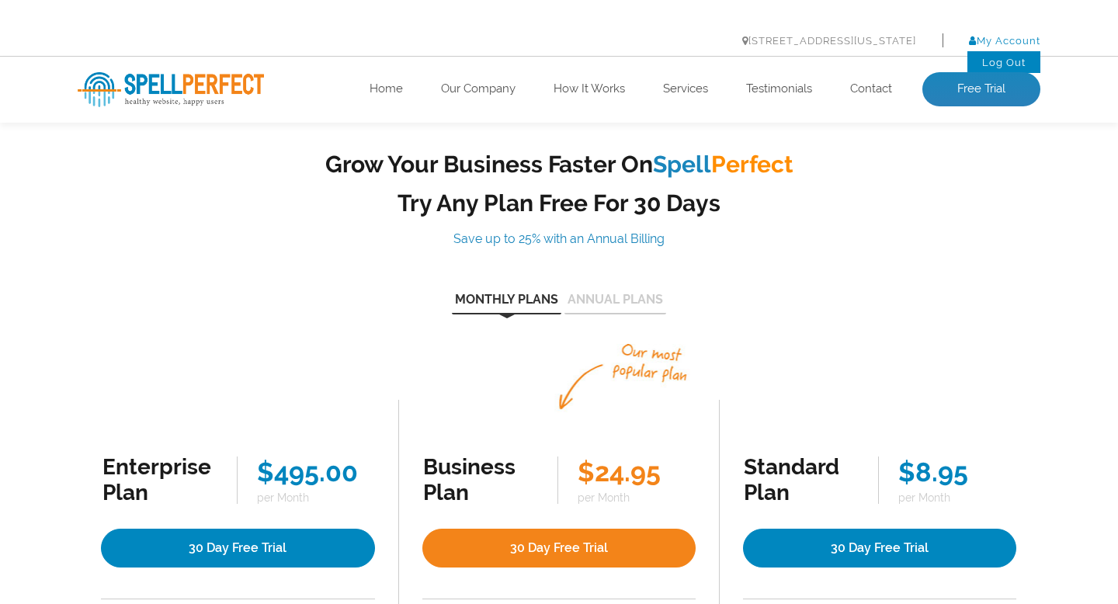
click at [1018, 38] on link "My Account" at bounding box center [1004, 41] width 71 height 12
